Goal: Information Seeking & Learning: Learn about a topic

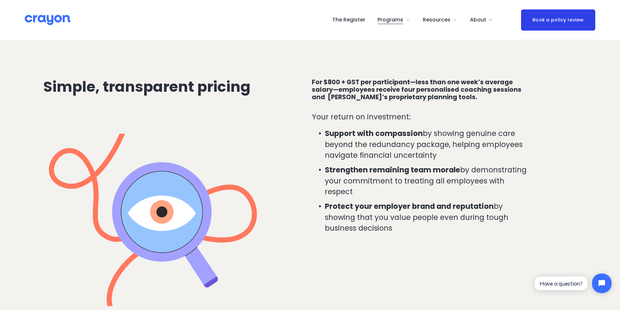
scroll to position [1295, 0]
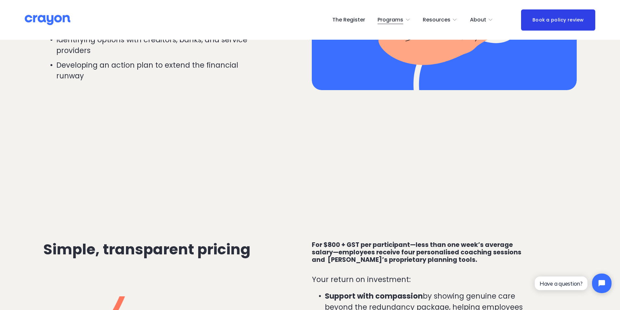
click at [456, 22] on icon "folder dropdown" at bounding box center [454, 19] width 5 height 5
click at [0, 0] on span "Employer hub" at bounding box center [0, 0] width 0 height 0
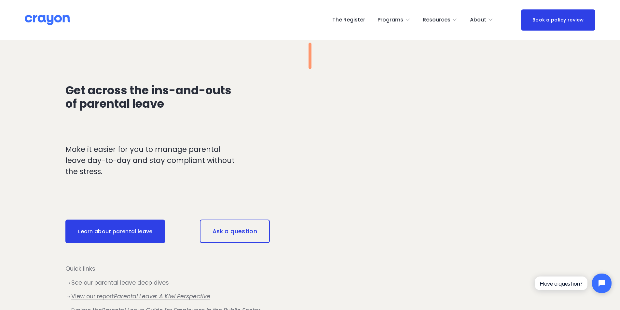
scroll to position [554, 0]
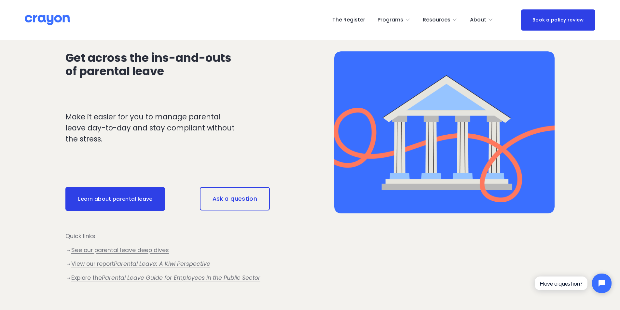
click at [0, 0] on span "Restart: Redundancy" at bounding box center [0, 0] width 0 height 0
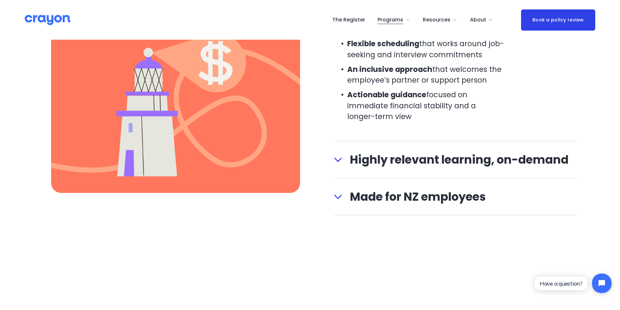
scroll to position [749, 0]
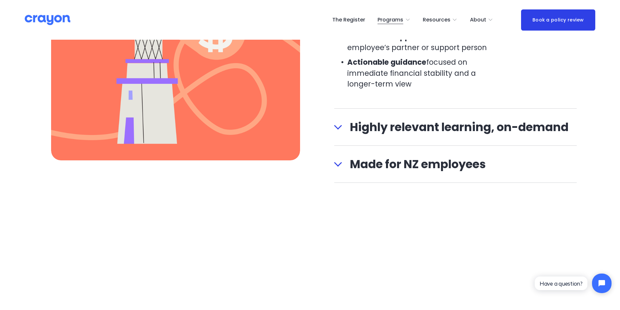
click at [348, 137] on button "Highly relevant learning, on-demand" at bounding box center [455, 127] width 243 height 37
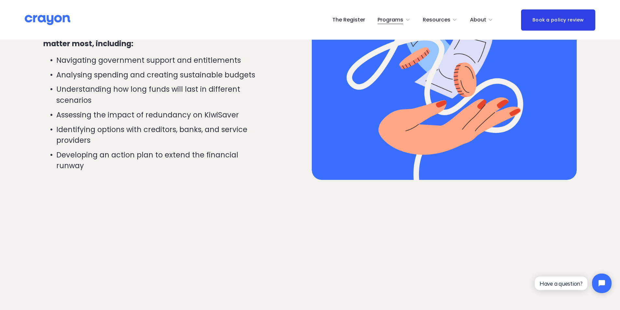
scroll to position [1010, 0]
